Goal: Task Accomplishment & Management: Manage account settings

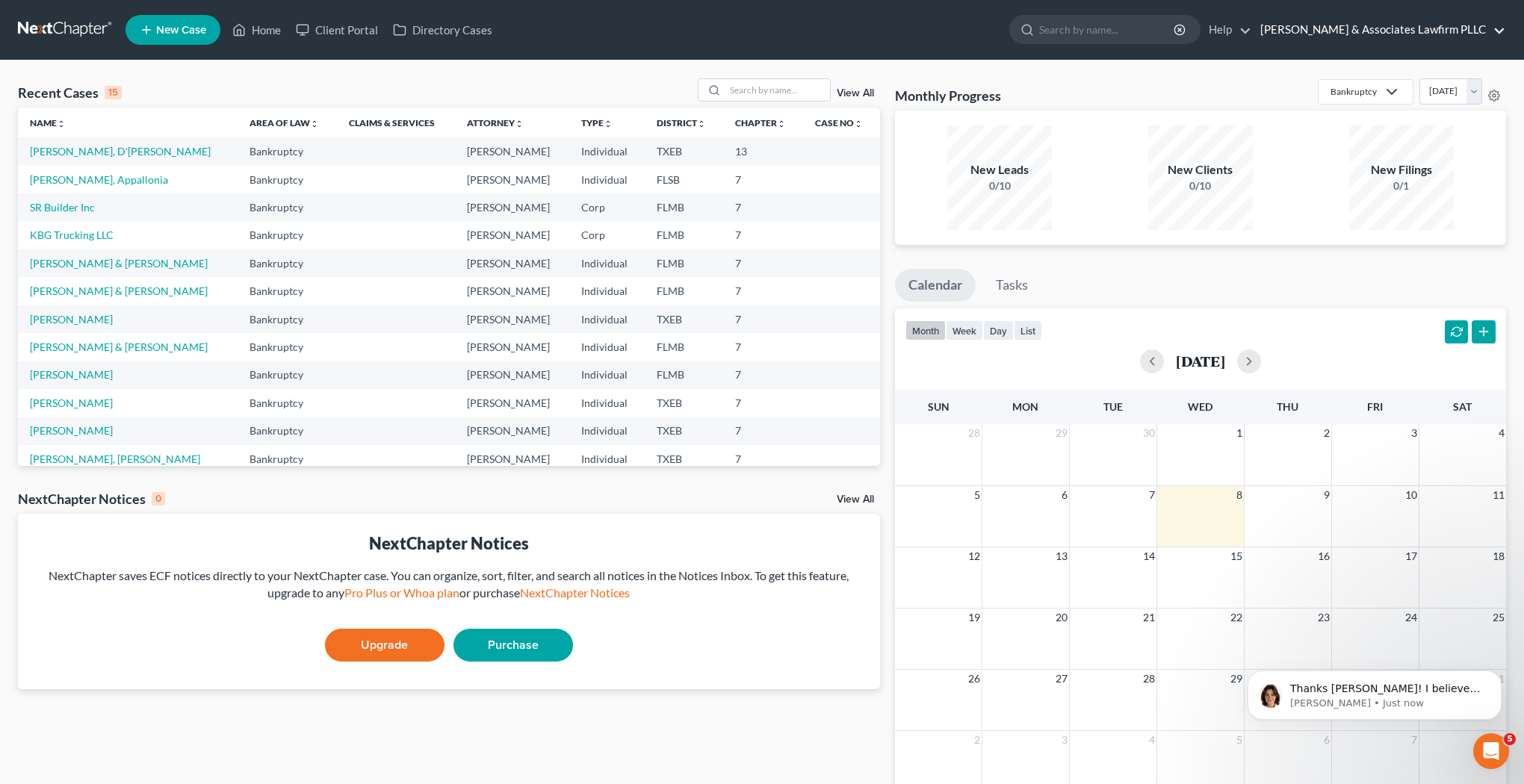
click at [1399, 29] on link "[PERSON_NAME] & Associates Lawfirm PLLC" at bounding box center [1379, 30] width 253 height 27
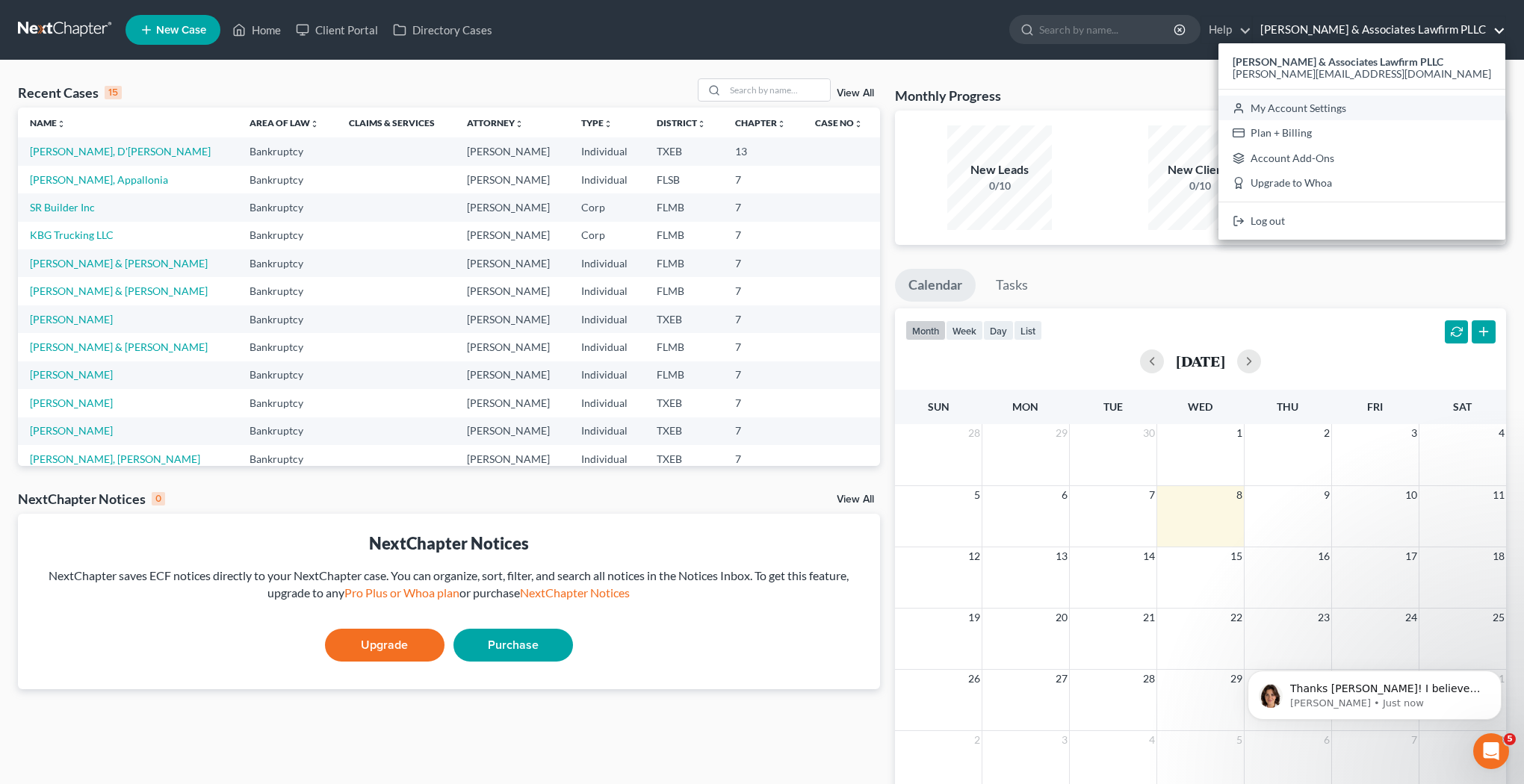
click at [1403, 109] on link "My Account Settings" at bounding box center [1362, 109] width 287 height 26
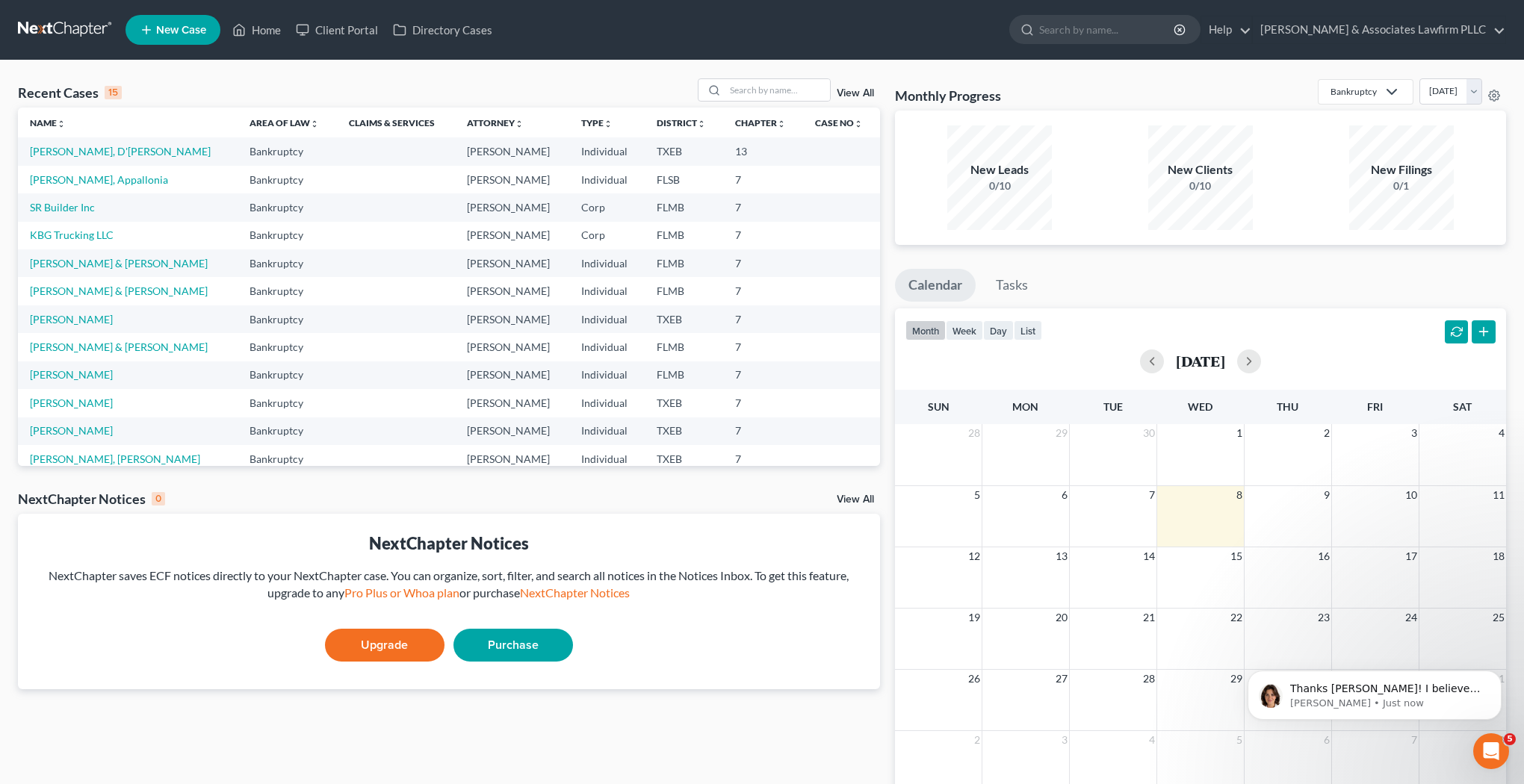
select select "77"
select select "24"
select select "45"
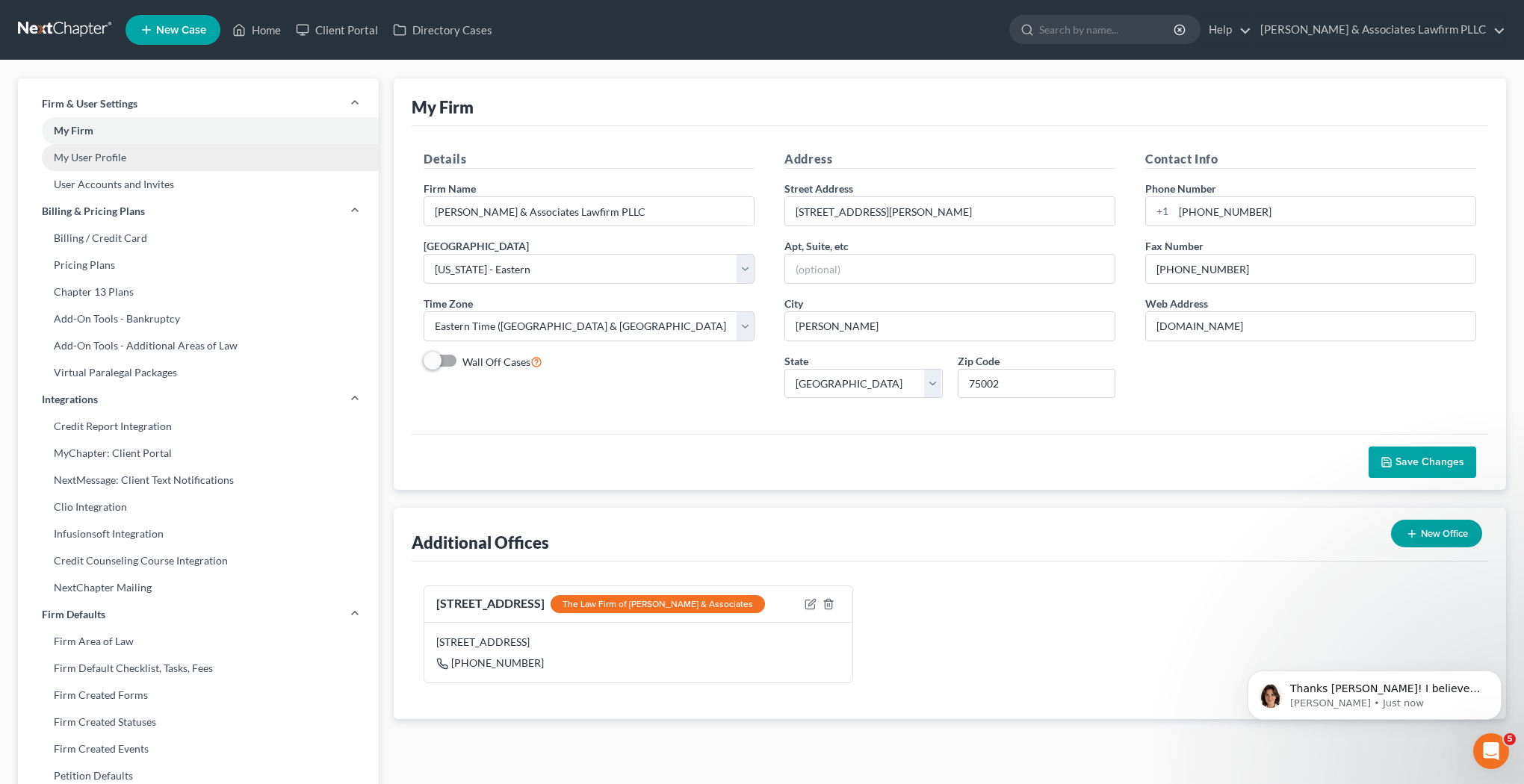
click at [106, 154] on link "My User Profile" at bounding box center [197, 157] width 361 height 27
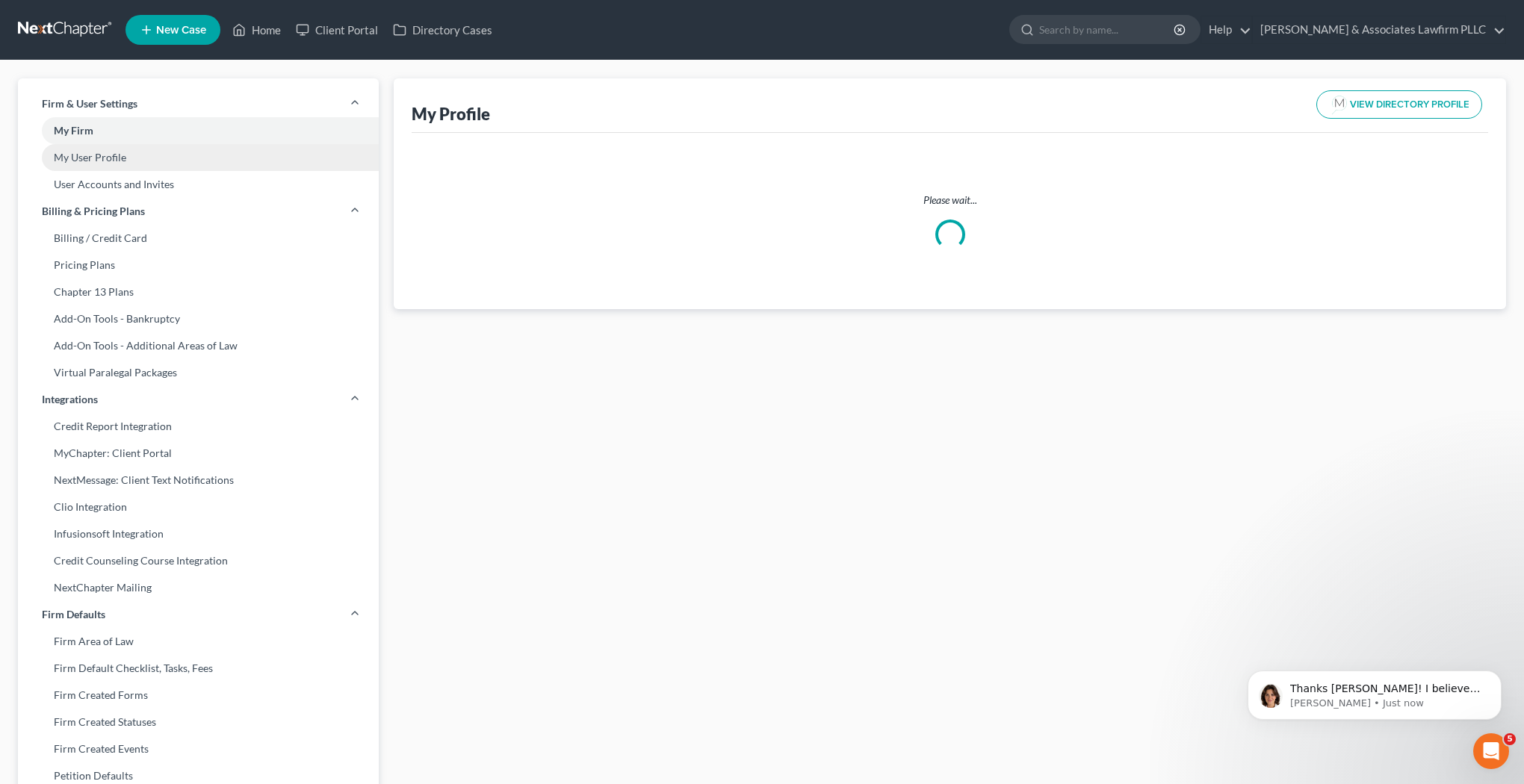
select select "45"
select select "77"
select select "attorney"
select select "0"
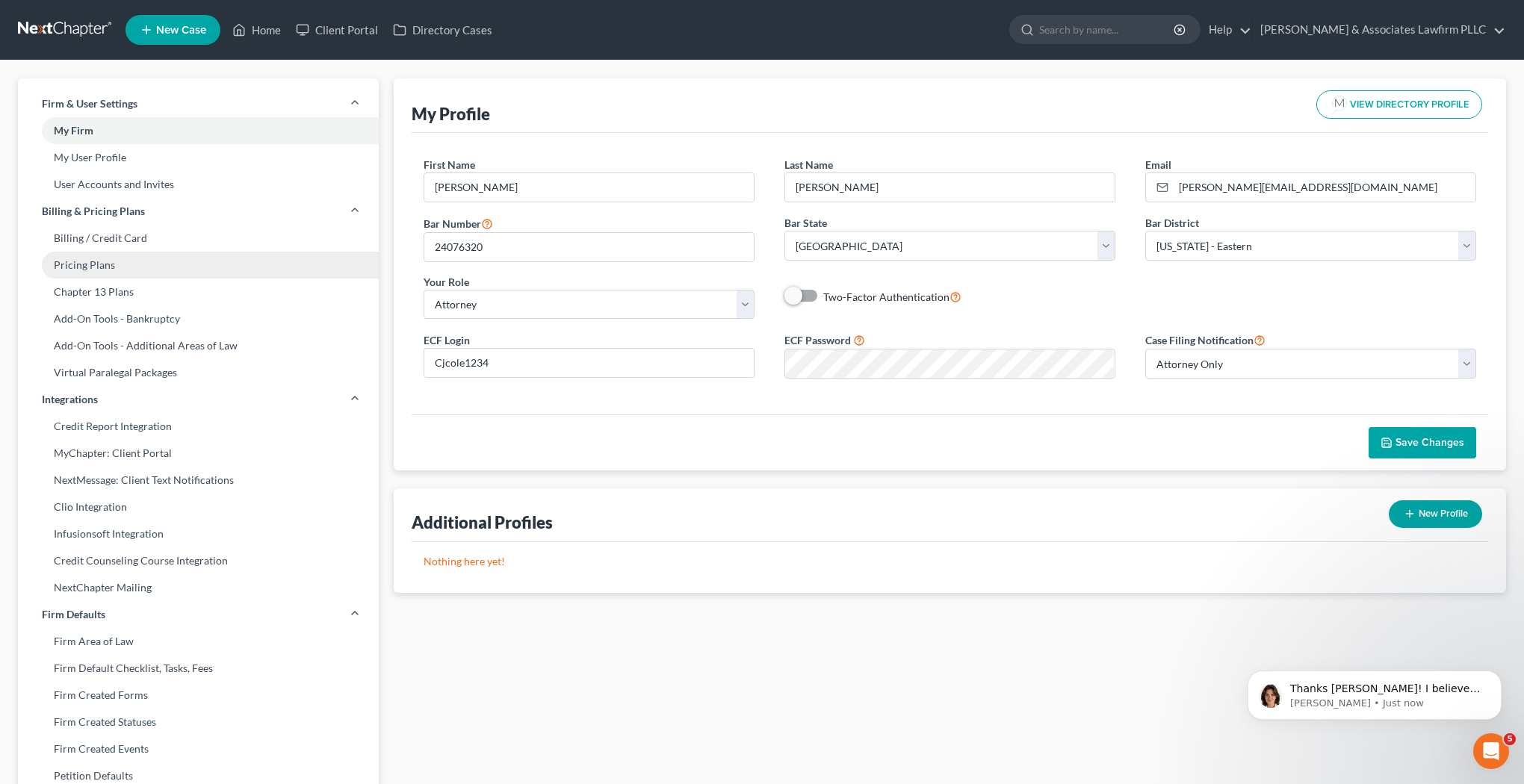
click at [99, 261] on link "Pricing Plans" at bounding box center [197, 265] width 361 height 27
